Goal: Task Accomplishment & Management: Use online tool/utility

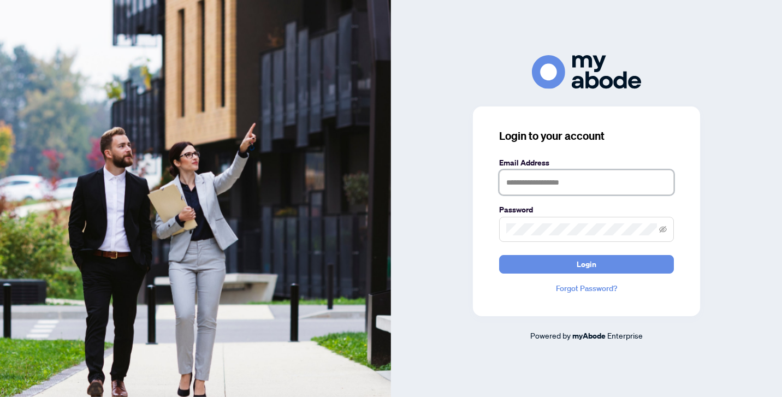
type input "**********"
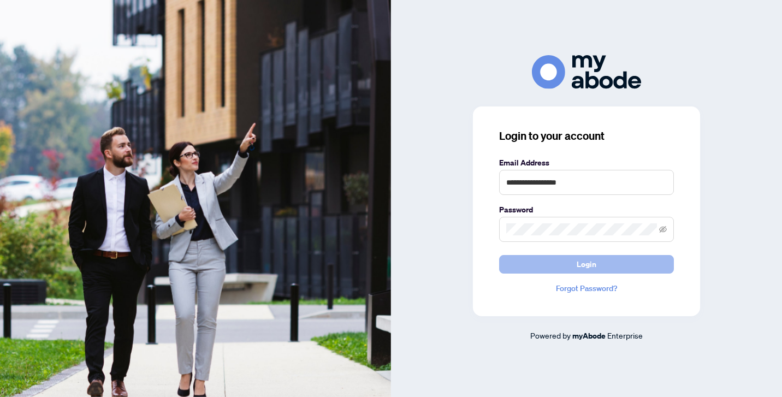
click at [582, 266] on span "Login" at bounding box center [586, 263] width 20 height 17
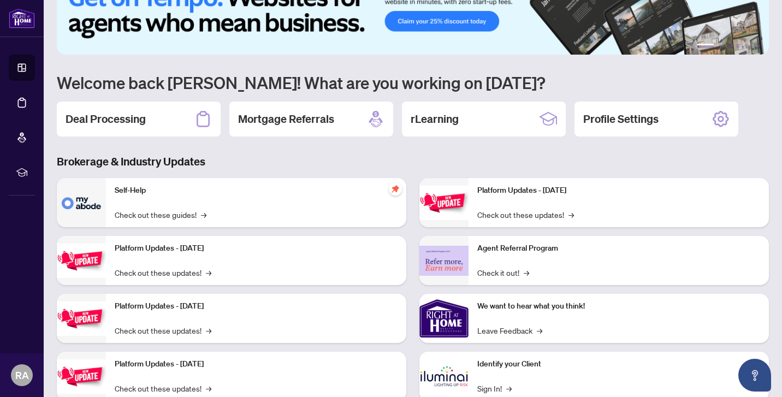
scroll to position [37, 0]
click at [111, 120] on h2 "Deal Processing" at bounding box center [105, 118] width 80 height 15
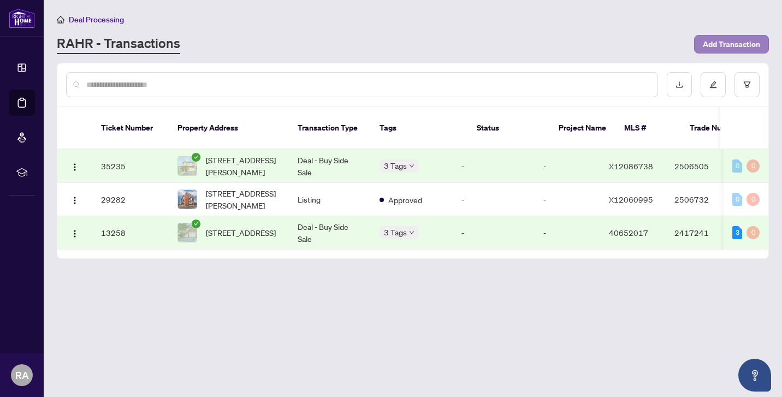
click at [718, 46] on span "Add Transaction" at bounding box center [730, 43] width 57 height 17
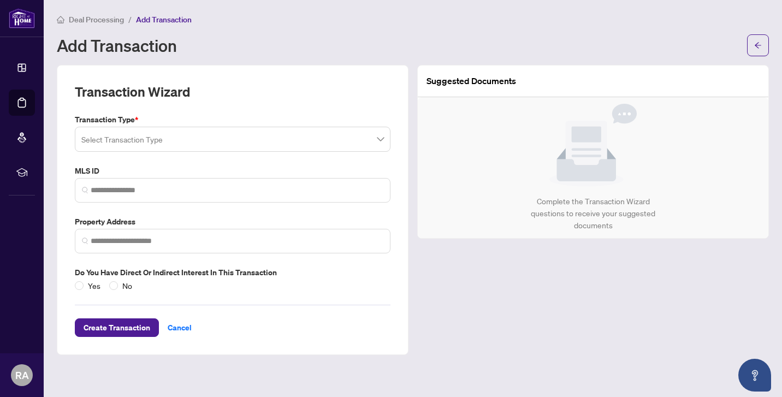
click at [283, 144] on input "search" at bounding box center [227, 141] width 293 height 24
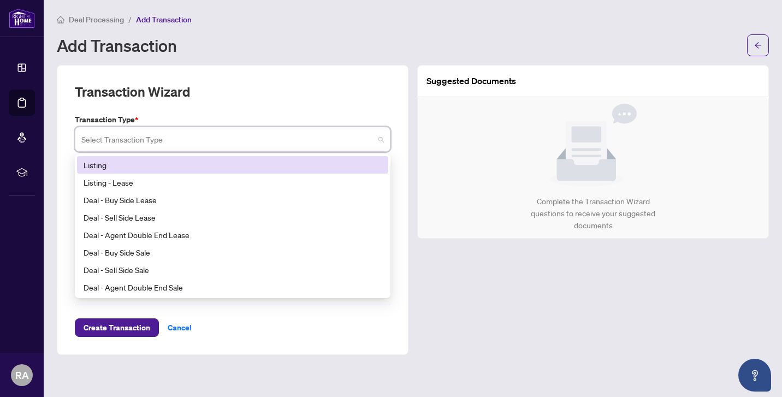
click at [206, 162] on div "Listing" at bounding box center [233, 165] width 298 height 12
